Goal: Transaction & Acquisition: Purchase product/service

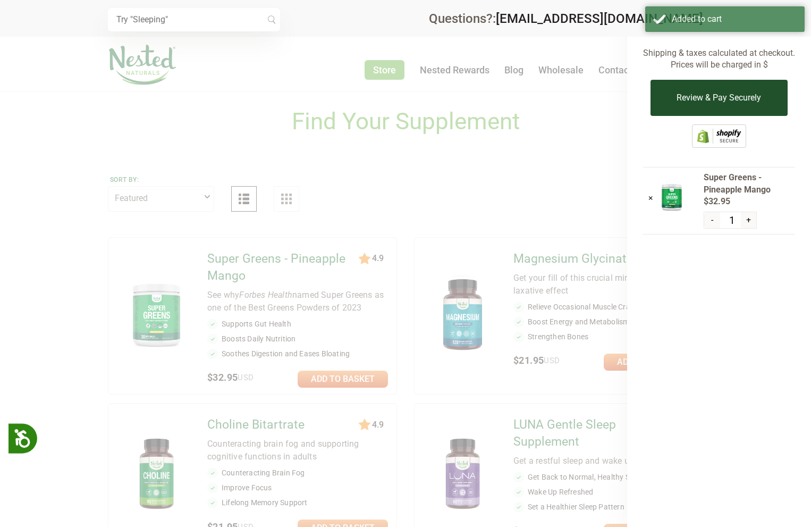
click at [740, 96] on button "Review & Pay Securely" at bounding box center [719, 98] width 137 height 36
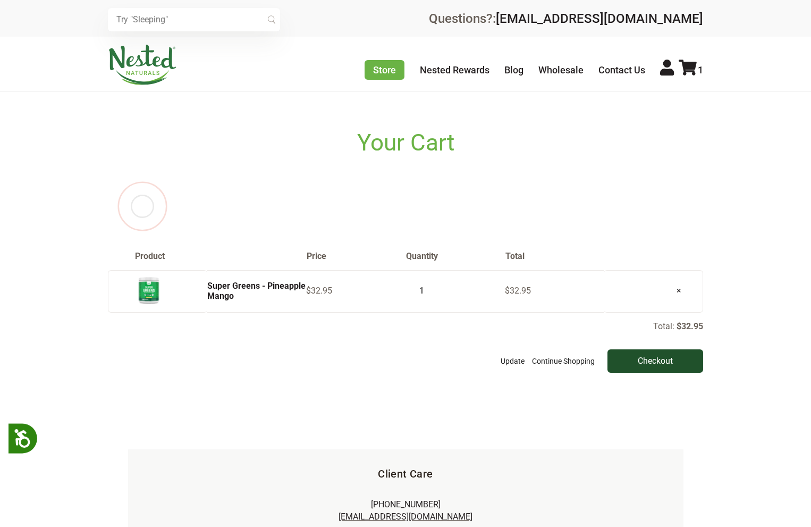
click at [646, 355] on input "Checkout" at bounding box center [656, 360] width 96 height 23
click at [648, 365] on input "Checkout" at bounding box center [656, 360] width 96 height 23
